Goal: Information Seeking & Learning: Learn about a topic

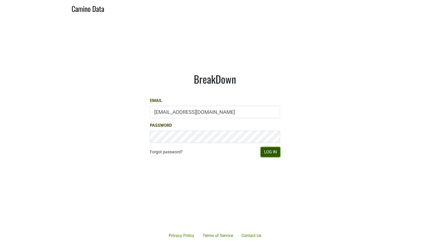
click at [262, 154] on button "Log In" at bounding box center [270, 152] width 19 height 10
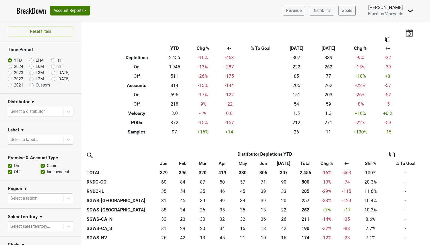
click at [33, 112] on div at bounding box center [36, 111] width 50 height 7
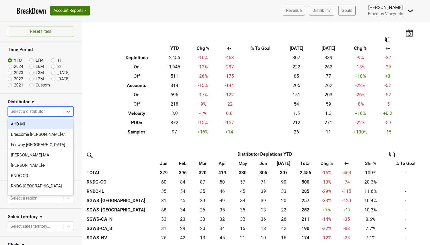
type input "g"
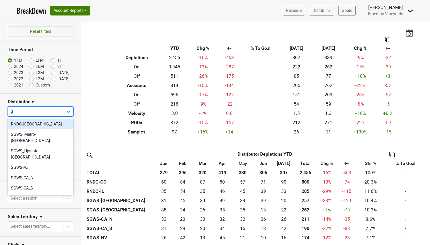
click at [40, 129] on div "RNDC-GA" at bounding box center [41, 124] width 66 height 10
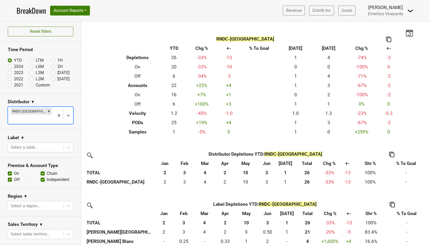
scroll to position [14, 0]
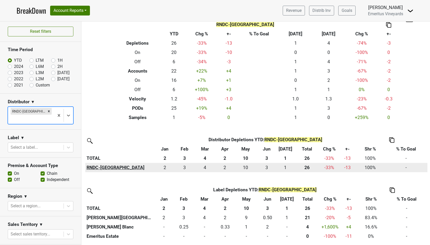
click at [102, 169] on th "RNDC-GA" at bounding box center [120, 167] width 70 height 9
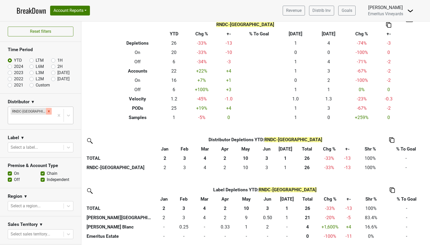
click at [47, 111] on icon "Remove RNDC-GA" at bounding box center [49, 112] width 4 height 4
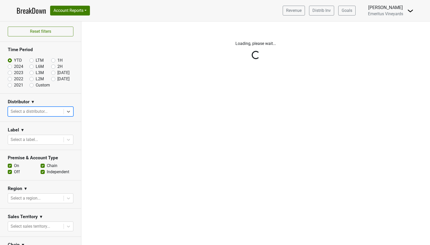
scroll to position [0, 0]
click at [32, 111] on div "Reset filters Time Period YTD LTM 1H 2024 L6M 2H 2023 L3M Jul '25 2022 L2M Aug …" at bounding box center [40, 133] width 81 height 224
click at [30, 111] on div "Reset filters Time Period YTD LTM 1H 2024 L6M 2H 2023 L3M Jul '25 2022 L2M Aug …" at bounding box center [40, 133] width 81 height 224
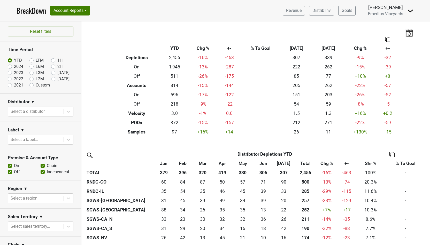
scroll to position [34, 0]
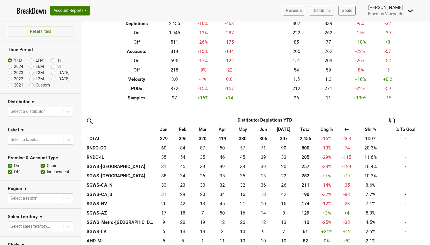
click at [38, 107] on div "Select a distributor..." at bounding box center [36, 111] width 56 height 9
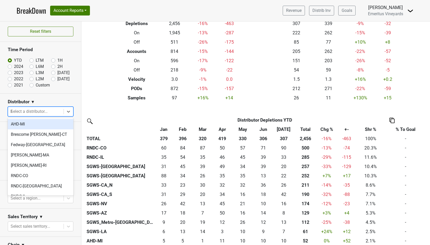
type input "la"
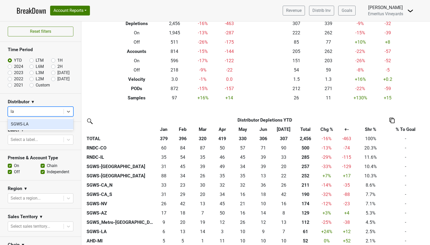
click at [29, 122] on div "SGWS-LA" at bounding box center [41, 124] width 66 height 10
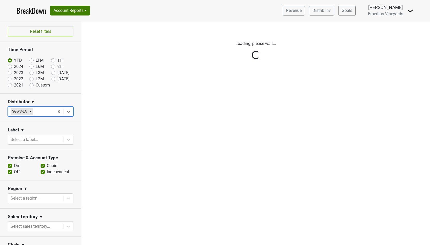
scroll to position [0, 0]
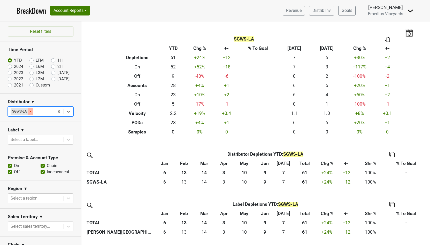
click at [31, 111] on icon "Remove SGWS-LA" at bounding box center [31, 112] width 2 height 2
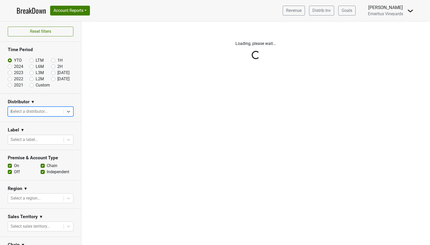
type input "ma"
click at [34, 125] on div "MS Walker-MA" at bounding box center [41, 124] width 66 height 10
type input "ma"
click at [37, 125] on div "MS Walker-MA" at bounding box center [41, 124] width 66 height 10
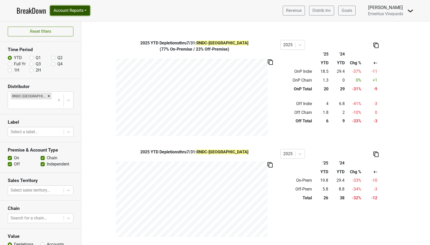
click at [73, 9] on button "Account Reports" at bounding box center [70, 11] width 40 height 10
click at [108, 104] on div "2025 YTD Depletions thru 7/31 : RNDC-GA ( 77% On-Premise / 23% Off-Premise ) 20…" at bounding box center [255, 88] width 349 height 96
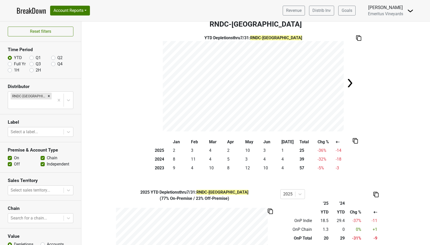
scroll to position [7, 0]
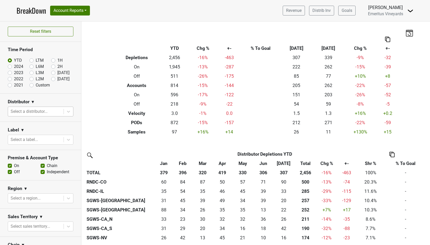
click at [37, 109] on div at bounding box center [36, 111] width 50 height 7
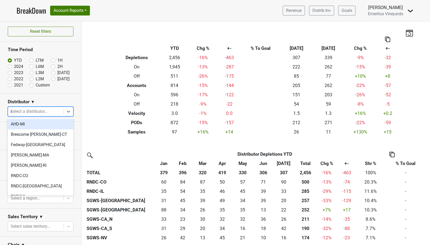
type input "ma"
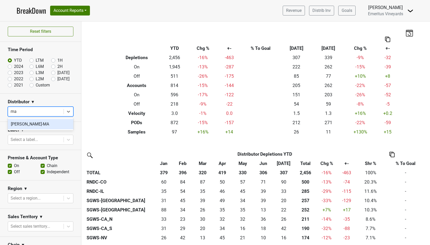
click at [38, 124] on div "MS Walker-MA" at bounding box center [41, 124] width 66 height 10
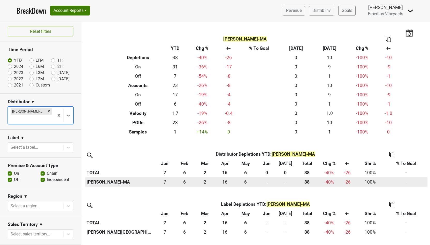
click at [103, 184] on th "MS Walker-MA" at bounding box center [120, 182] width 70 height 9
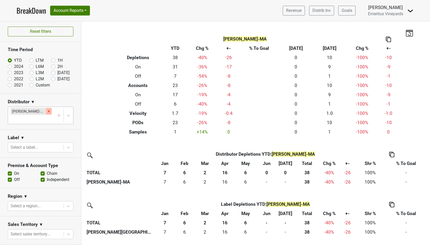
click at [47, 112] on icon "Remove MS Walker-MA" at bounding box center [49, 112] width 4 height 4
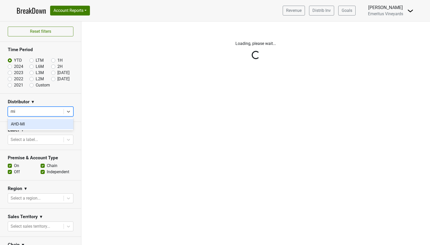
type input "mi"
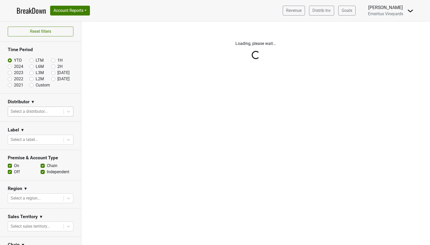
click at [37, 131] on div "Reset filters Time Period YTD LTM 1H 2024 L6M 2H 2023 L3M Jul '25 2022 L2M Aug …" at bounding box center [40, 133] width 81 height 224
click at [39, 108] on div "Reset filters Time Period YTD LTM 1H 2024 L6M 2H 2023 L3M Jul '25 2022 L2M Aug …" at bounding box center [40, 133] width 81 height 224
click at [35, 114] on div "Reset filters Time Period YTD LTM 1H 2024 L6M 2H 2023 L3M Jul '25 2022 L2M Aug …" at bounding box center [40, 133] width 81 height 224
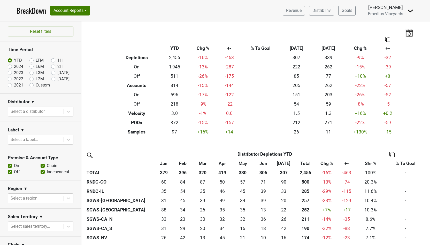
click at [45, 110] on div at bounding box center [36, 111] width 50 height 7
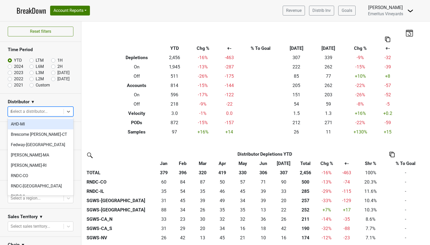
type input "mi"
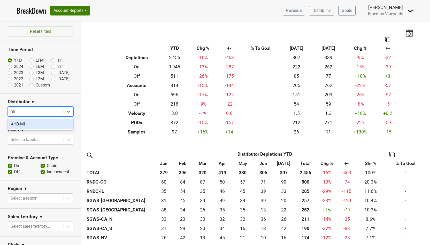
click at [40, 124] on div "AHD-MI" at bounding box center [41, 124] width 66 height 10
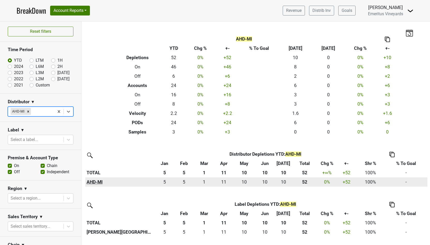
click at [92, 181] on th "AHD-MI" at bounding box center [120, 182] width 70 height 9
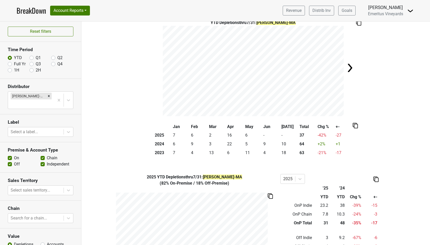
scroll to position [23, 0]
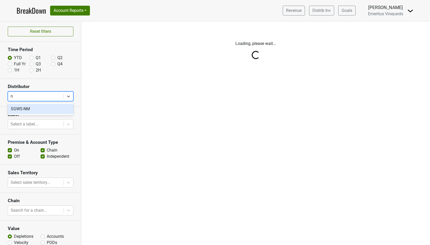
type input "nm"
click at [31, 109] on div "SGWS-NM" at bounding box center [41, 109] width 66 height 10
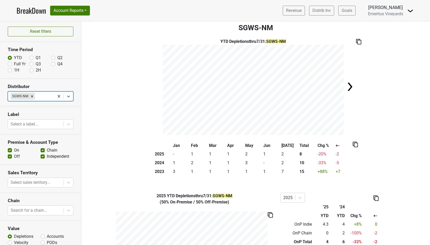
scroll to position [4, 0]
